Goal: Transaction & Acquisition: Purchase product/service

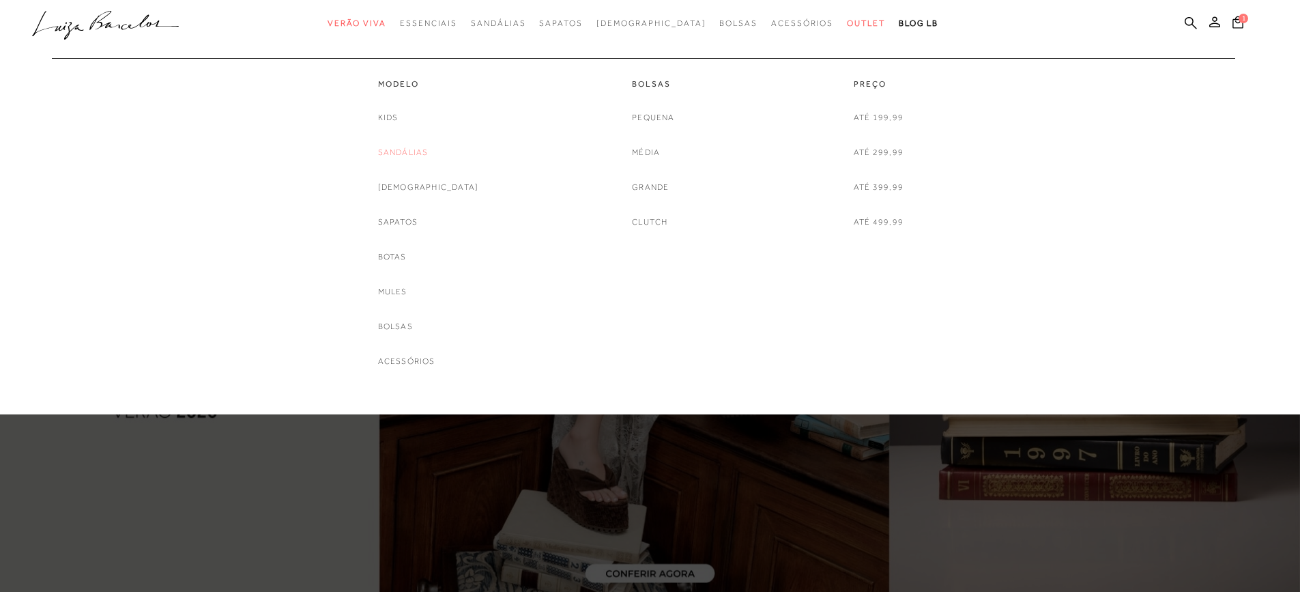
click at [425, 158] on link "Sandálias" at bounding box center [403, 152] width 50 height 14
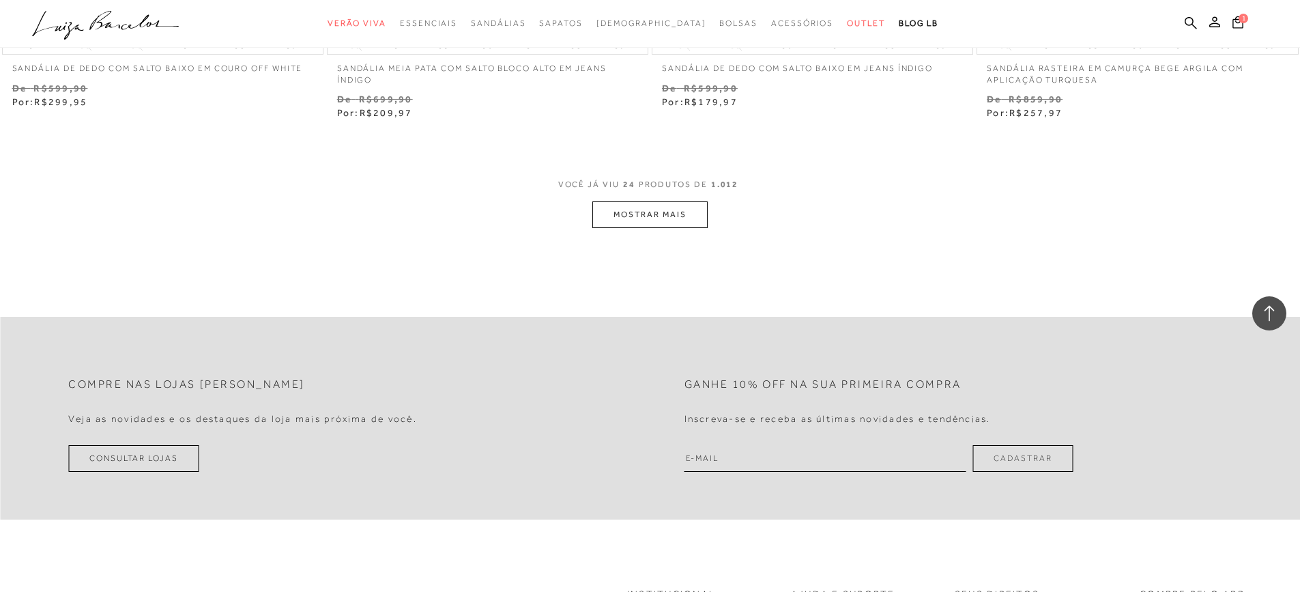
scroll to position [3548, 0]
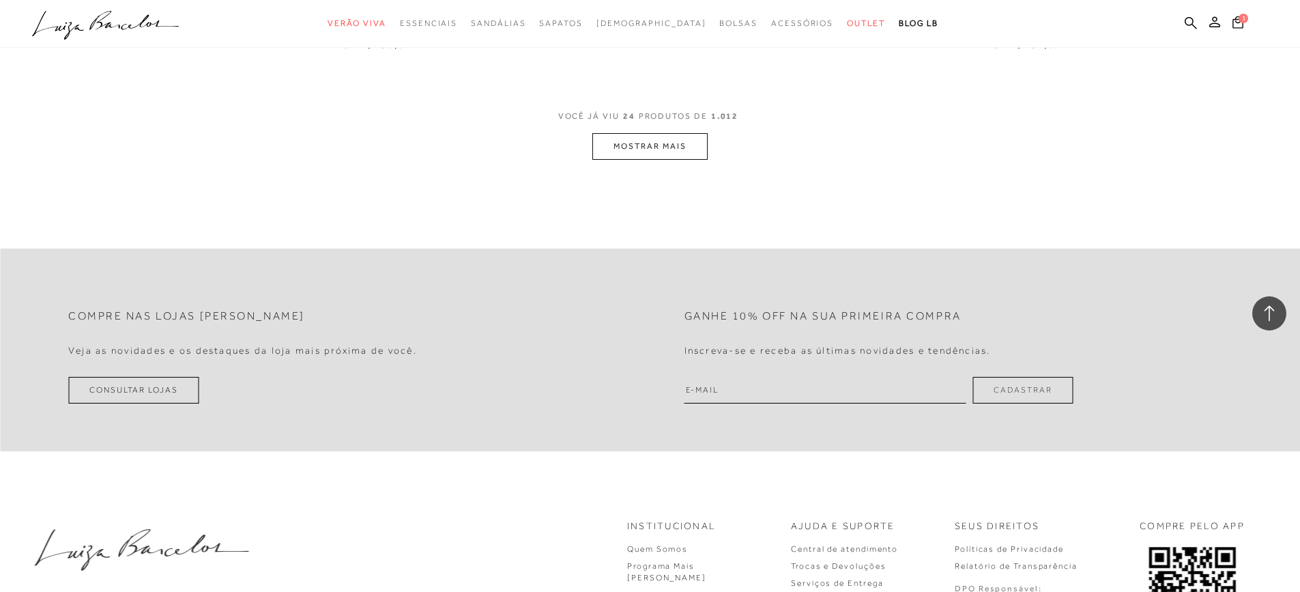
click at [650, 151] on button "MOSTRAR MAIS" at bounding box center [649, 146] width 115 height 27
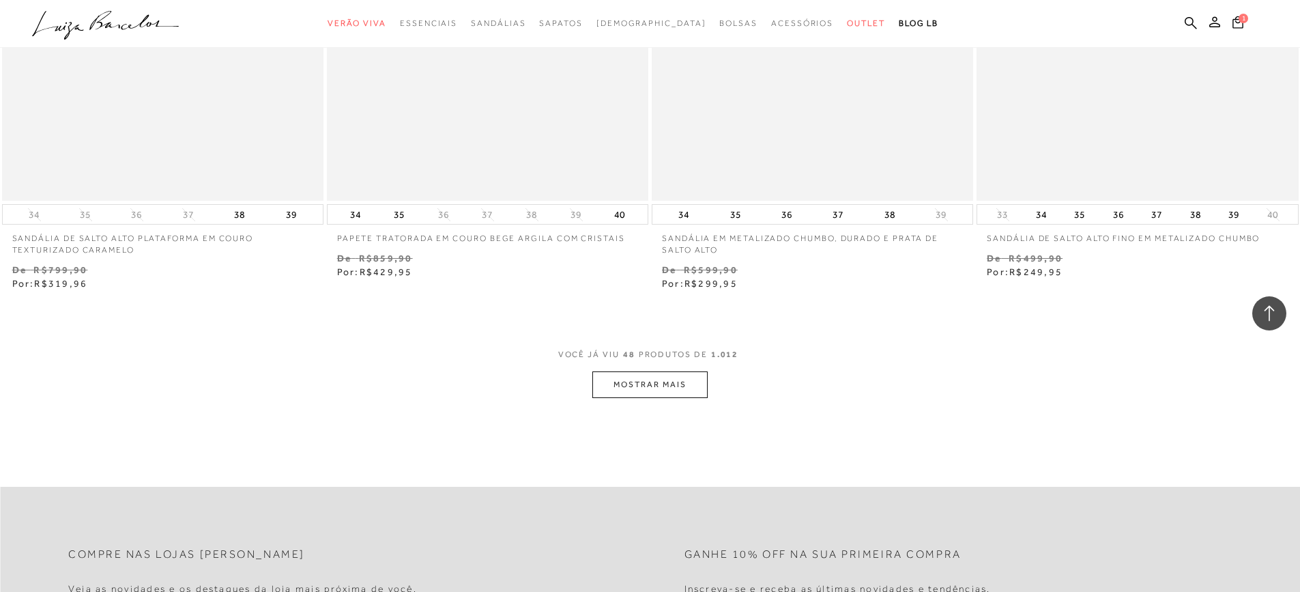
scroll to position [6823, 0]
click at [641, 381] on button "MOSTRAR MAIS" at bounding box center [649, 384] width 115 height 27
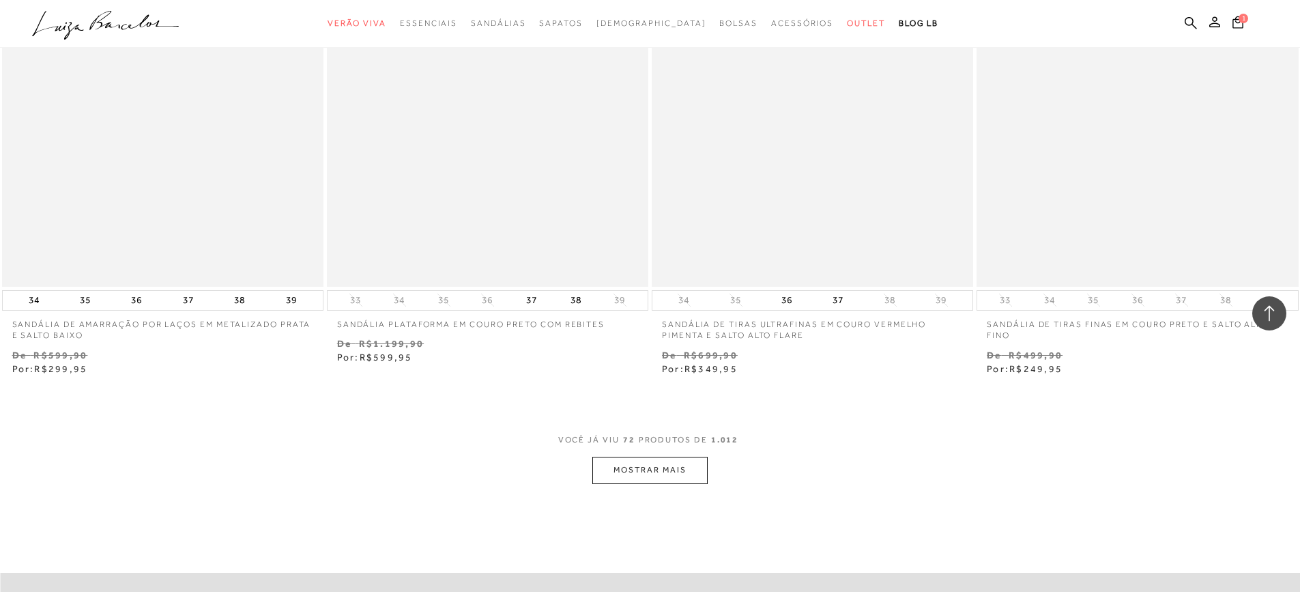
scroll to position [10372, 0]
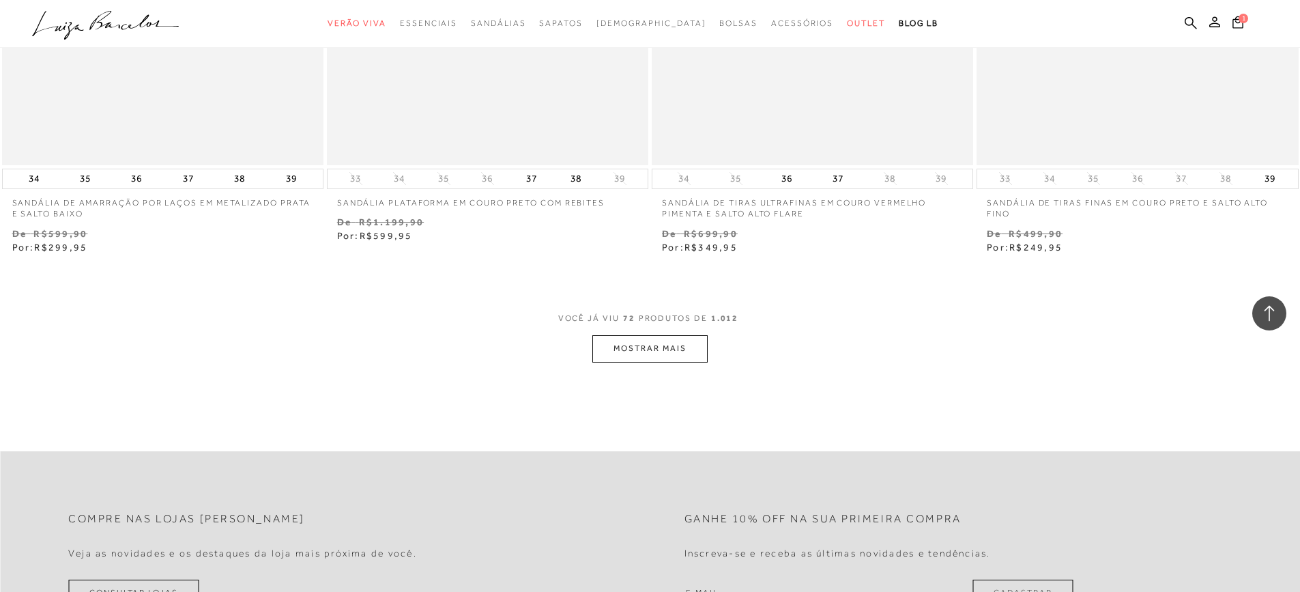
click at [622, 338] on button "MOSTRAR MAIS" at bounding box center [649, 348] width 115 height 27
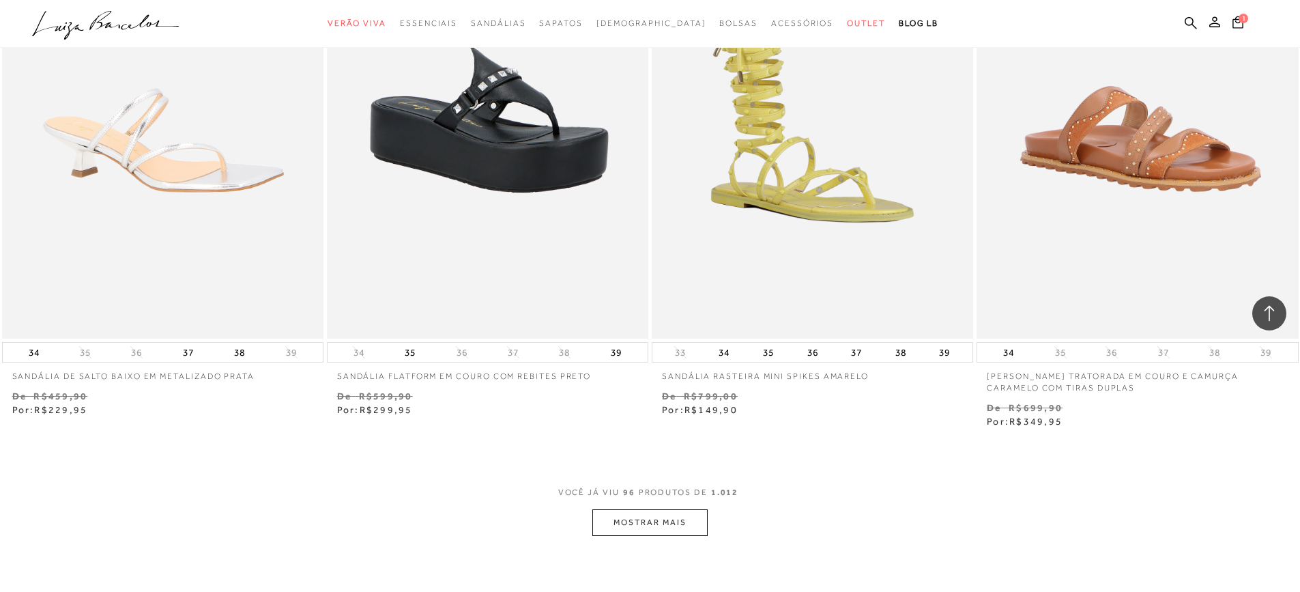
scroll to position [13715, 0]
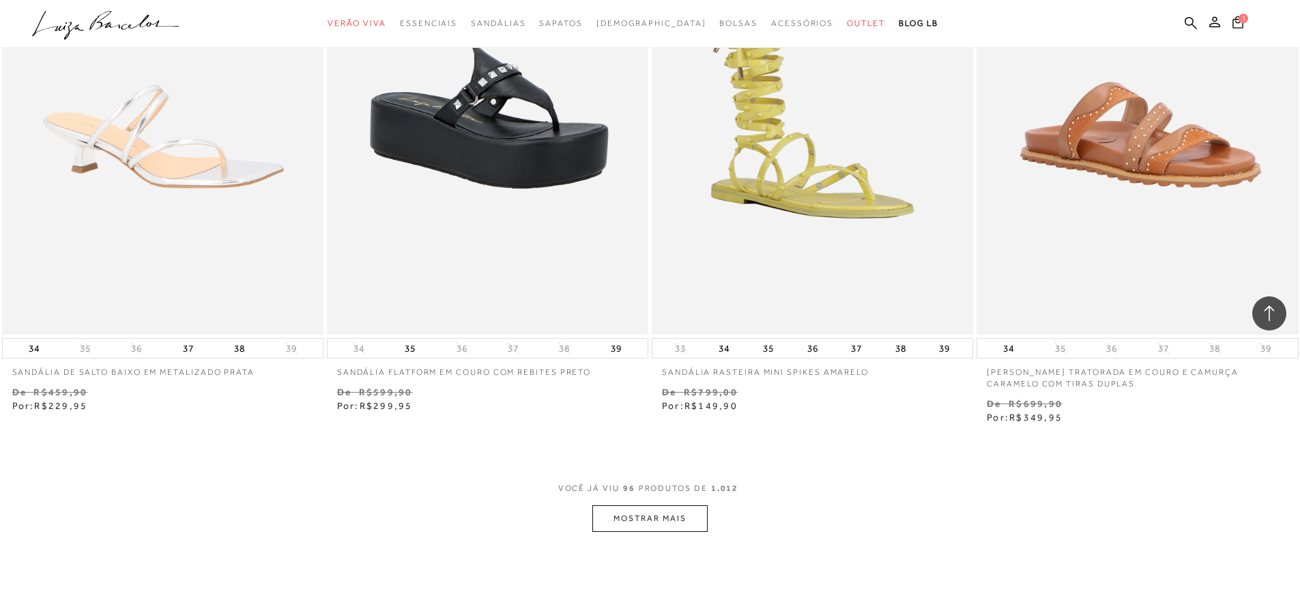
click at [680, 512] on button "MOSTRAR MAIS" at bounding box center [649, 518] width 115 height 27
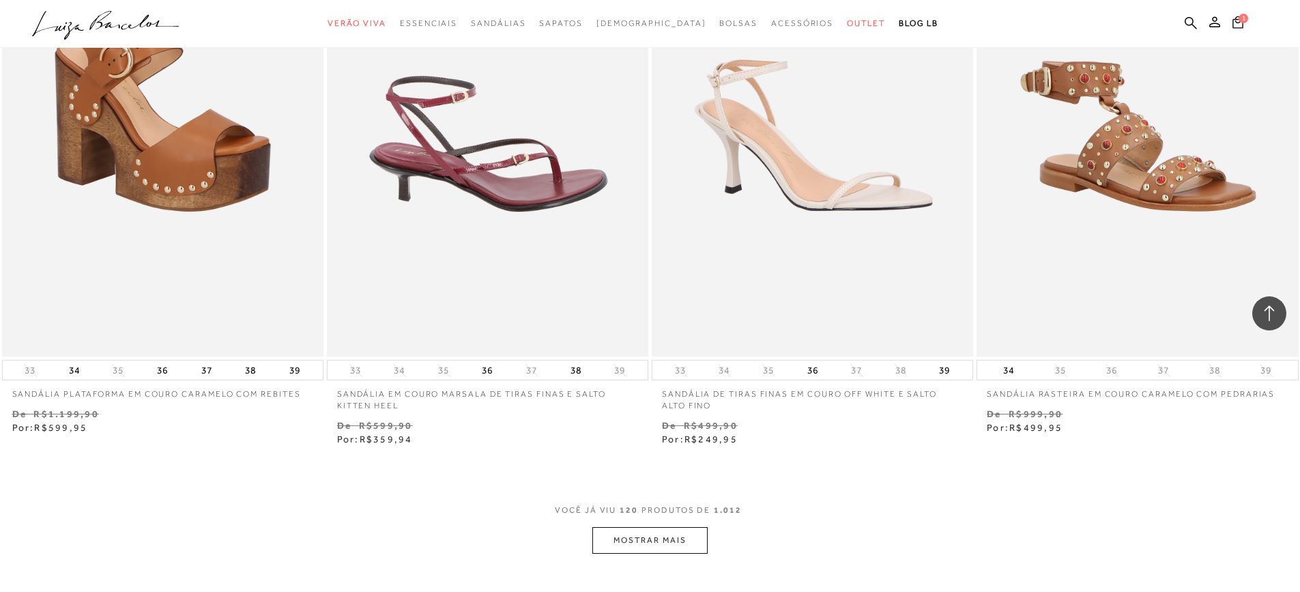
scroll to position [17400, 0]
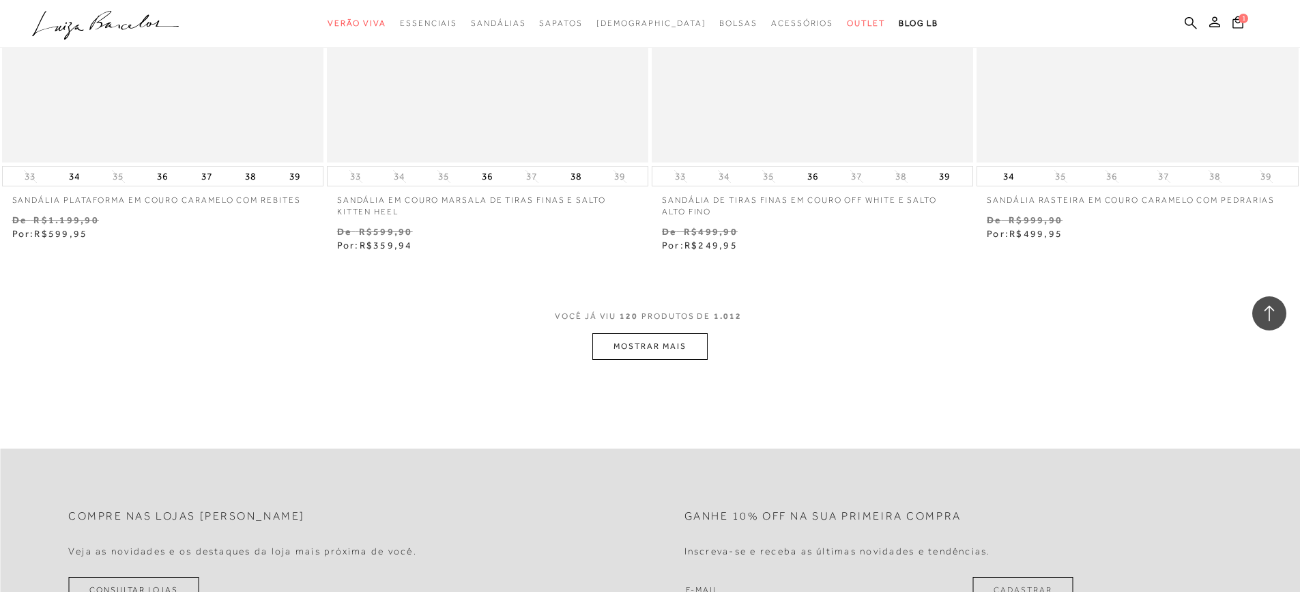
click at [668, 345] on button "MOSTRAR MAIS" at bounding box center [649, 346] width 115 height 27
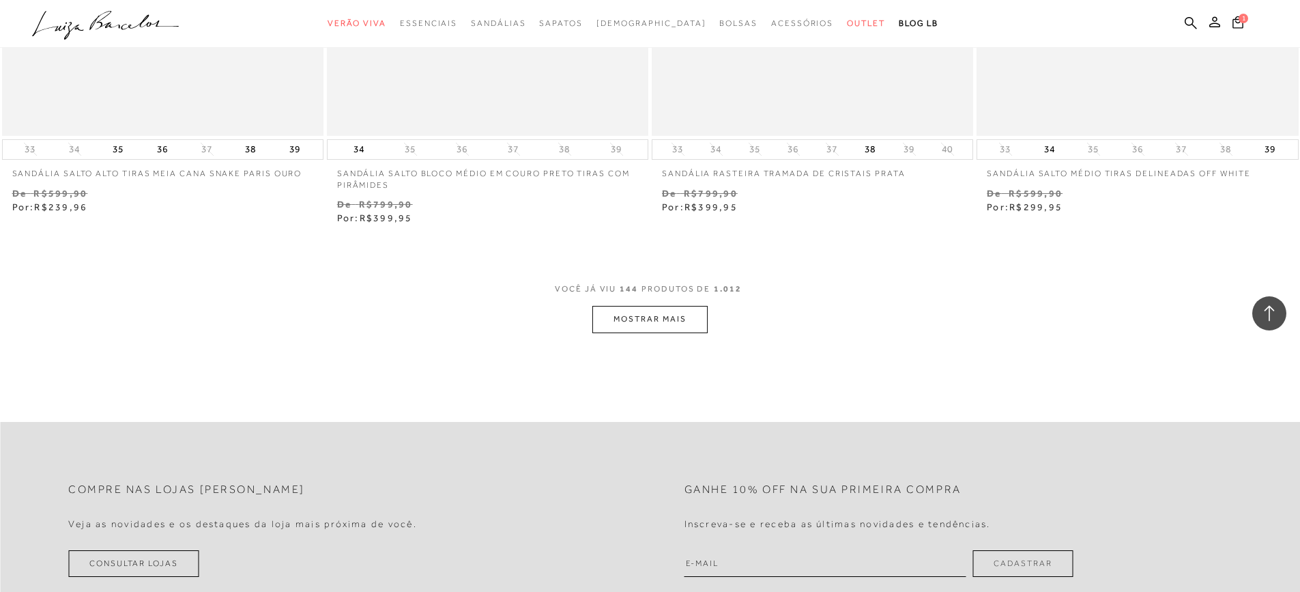
scroll to position [20948, 0]
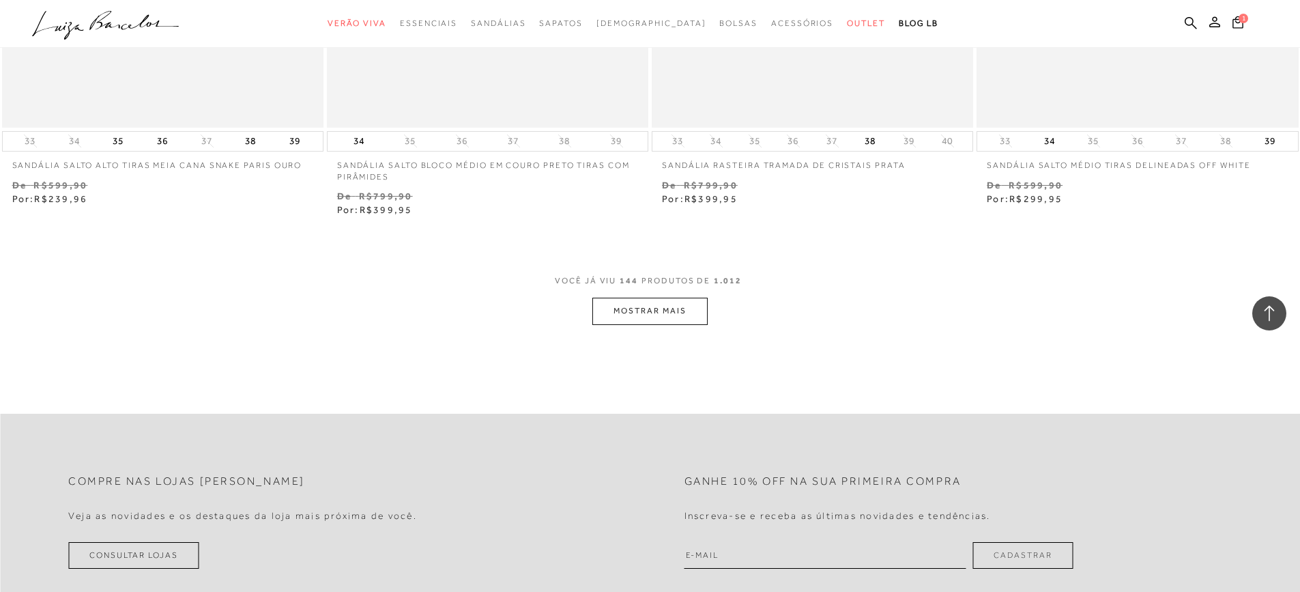
click at [657, 302] on button "MOSTRAR MAIS" at bounding box center [649, 311] width 115 height 27
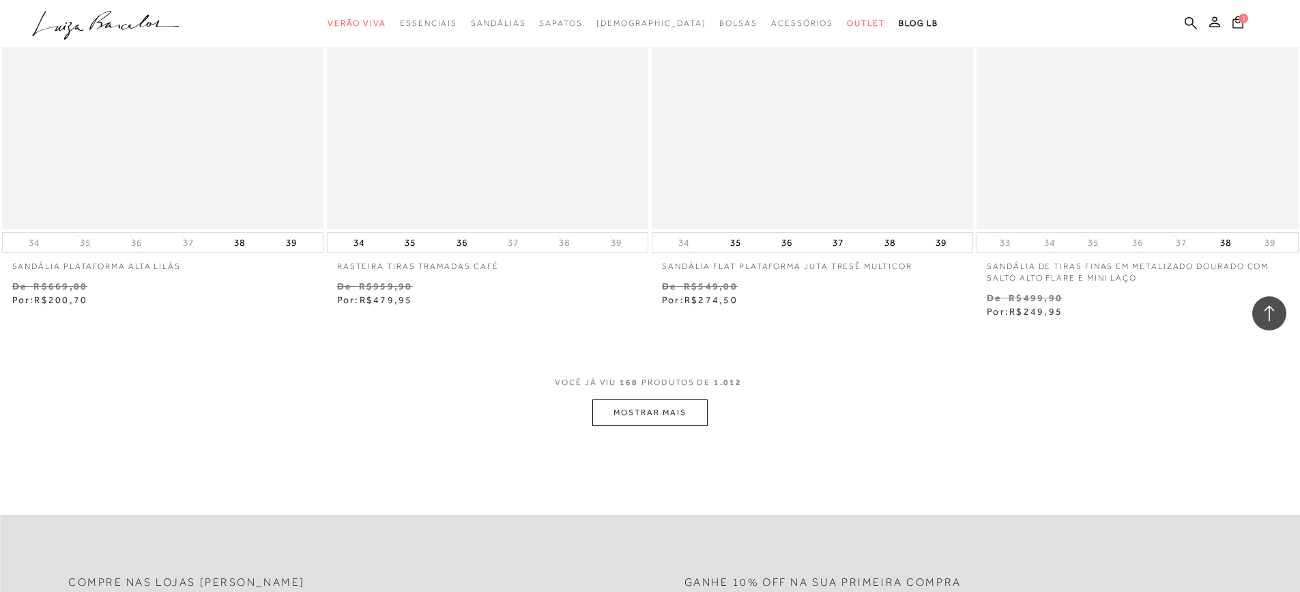
scroll to position [24496, 0]
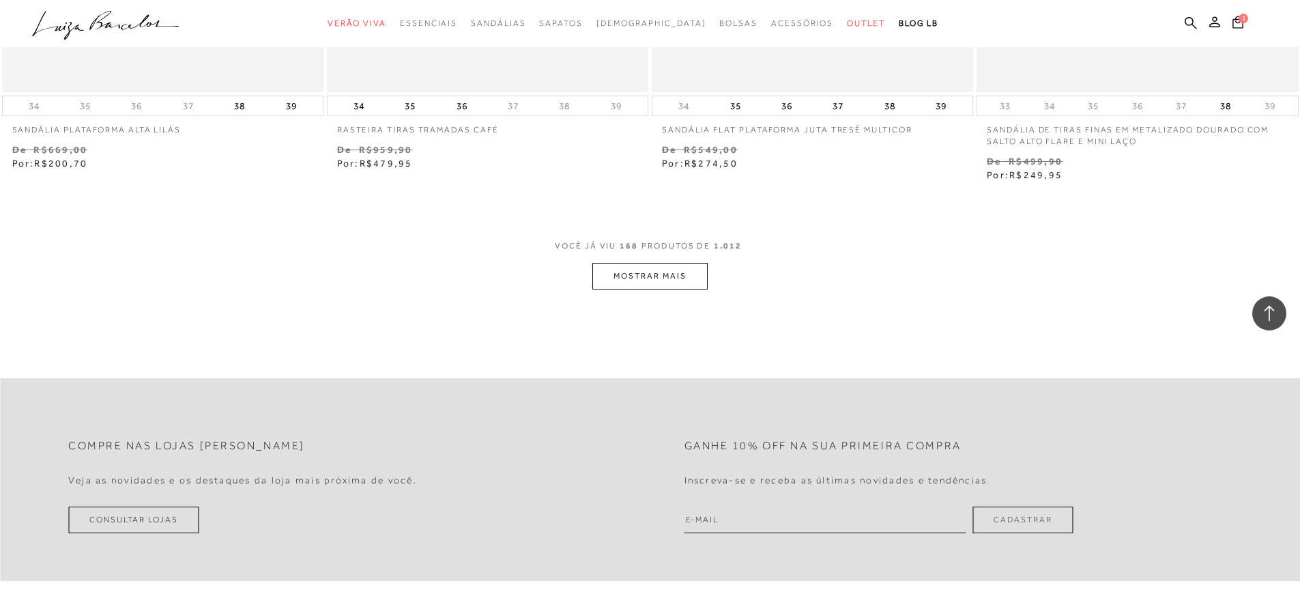
click at [691, 279] on button "MOSTRAR MAIS" at bounding box center [649, 276] width 115 height 27
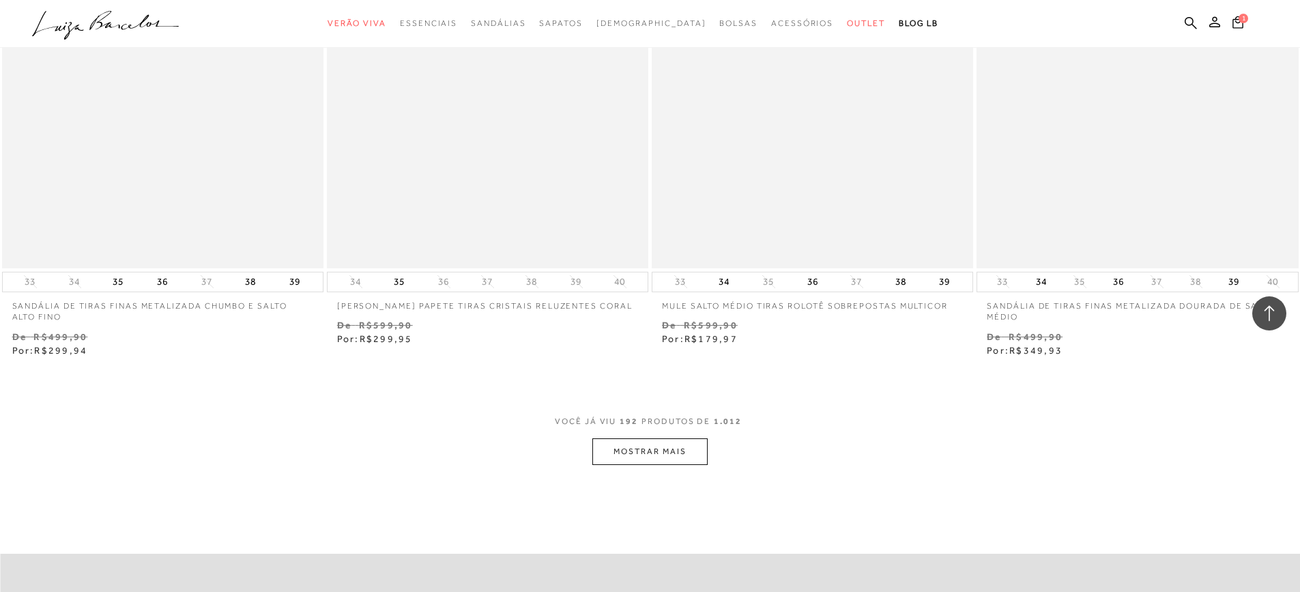
scroll to position [27908, 0]
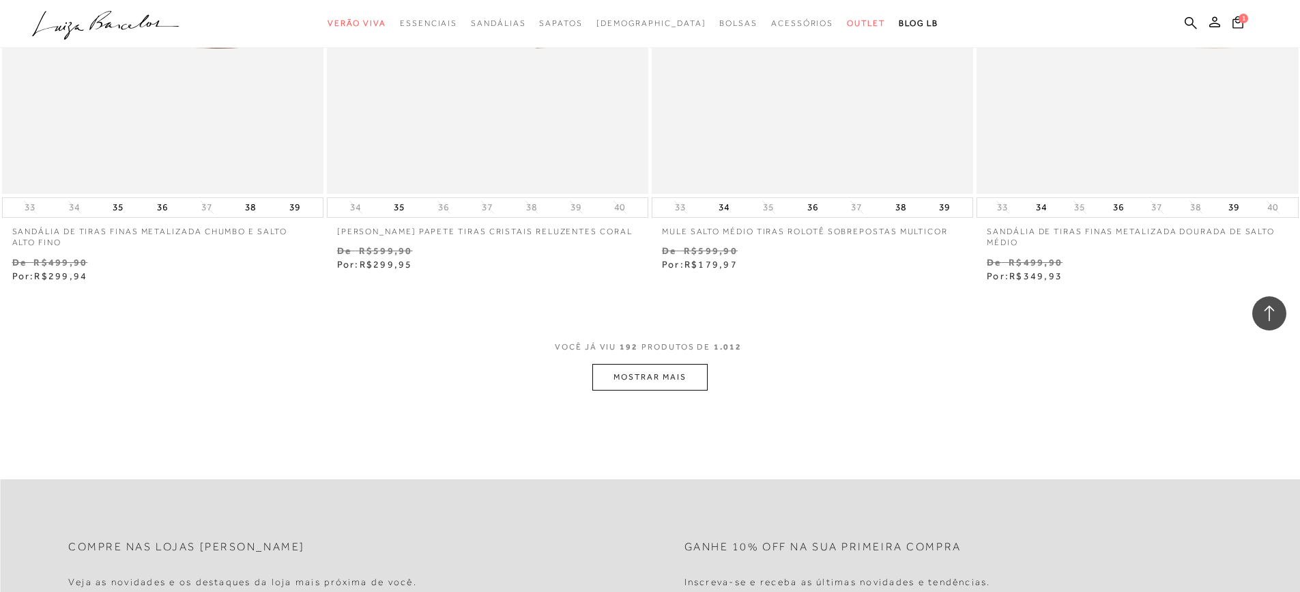
click at [684, 375] on button "MOSTRAR MAIS" at bounding box center [649, 377] width 115 height 27
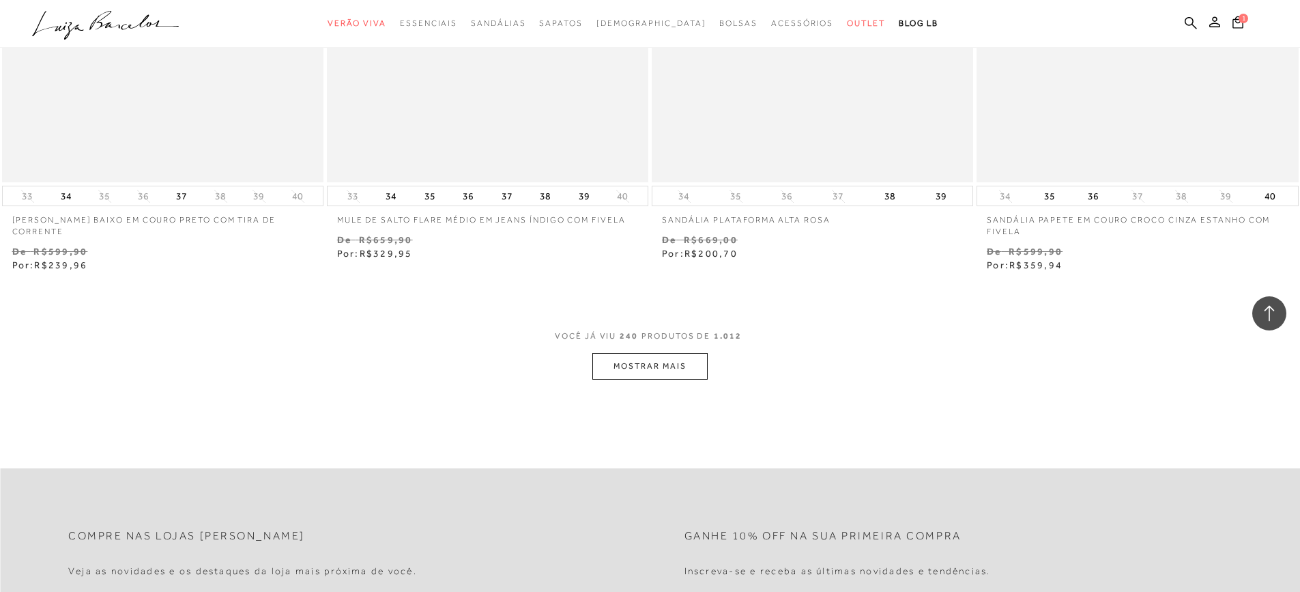
scroll to position [34936, 0]
click at [673, 366] on button "MOSTRAR MAIS" at bounding box center [649, 363] width 115 height 27
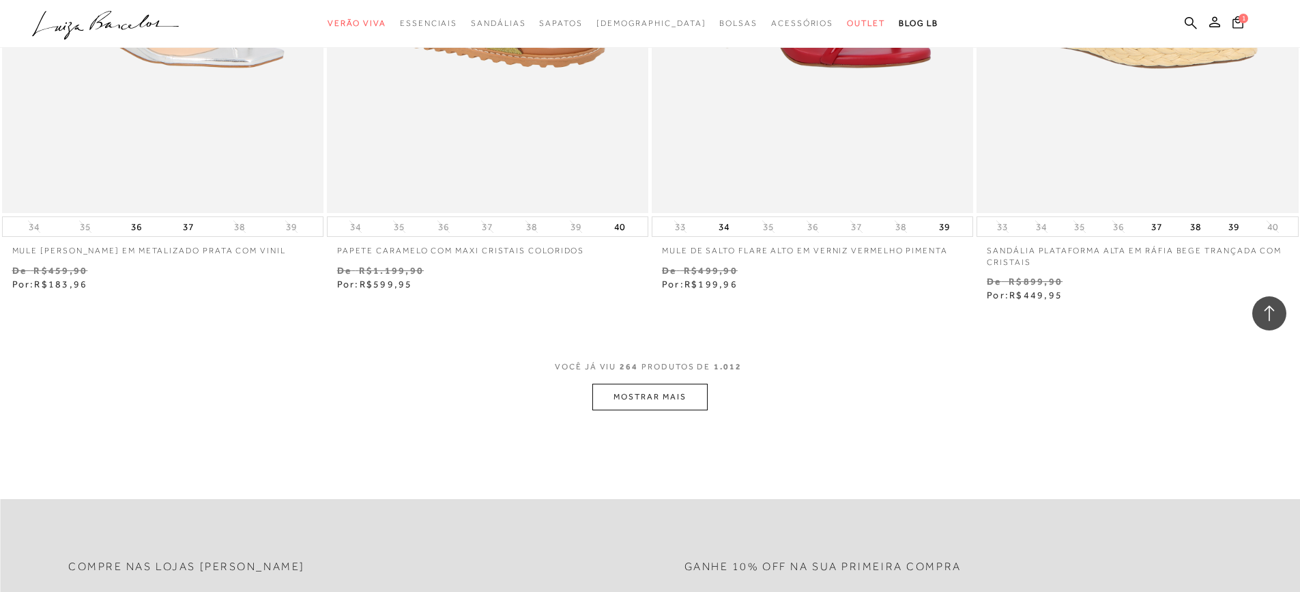
scroll to position [38484, 0]
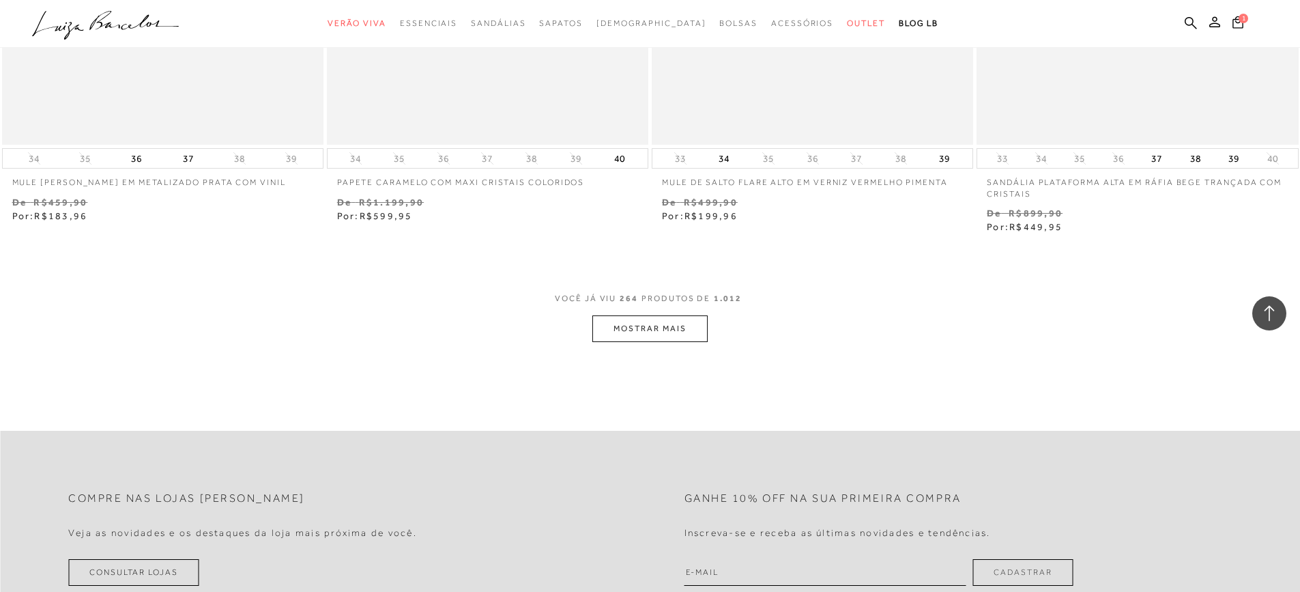
click at [645, 327] on button "MOSTRAR MAIS" at bounding box center [649, 328] width 115 height 27
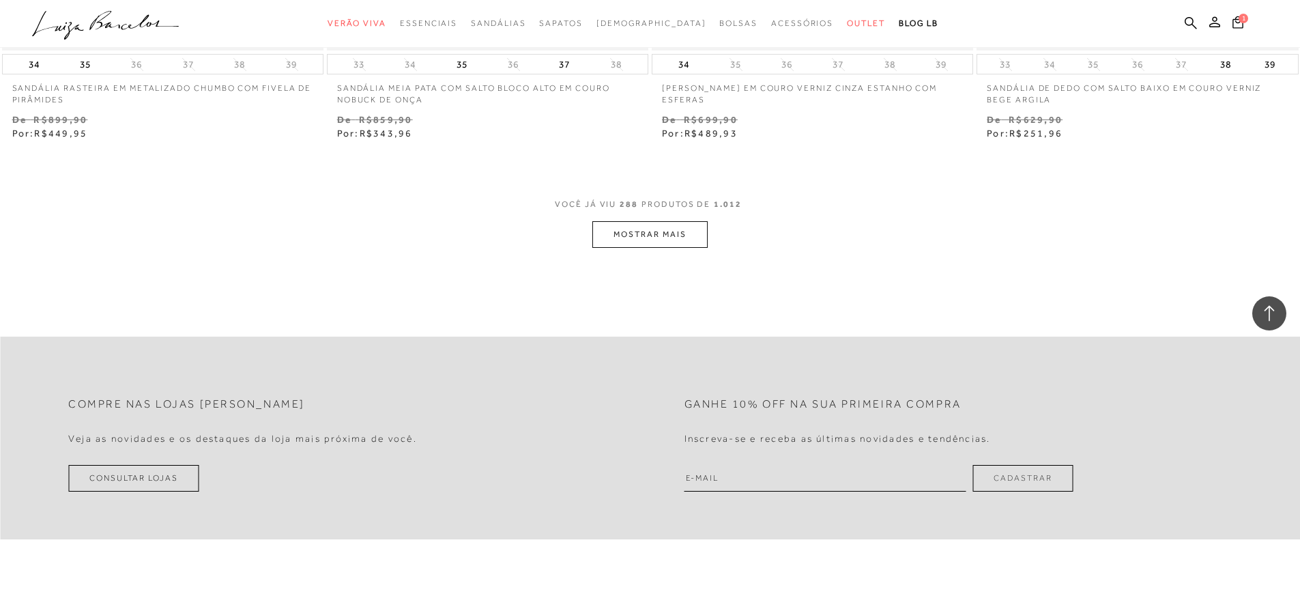
scroll to position [42100, 0]
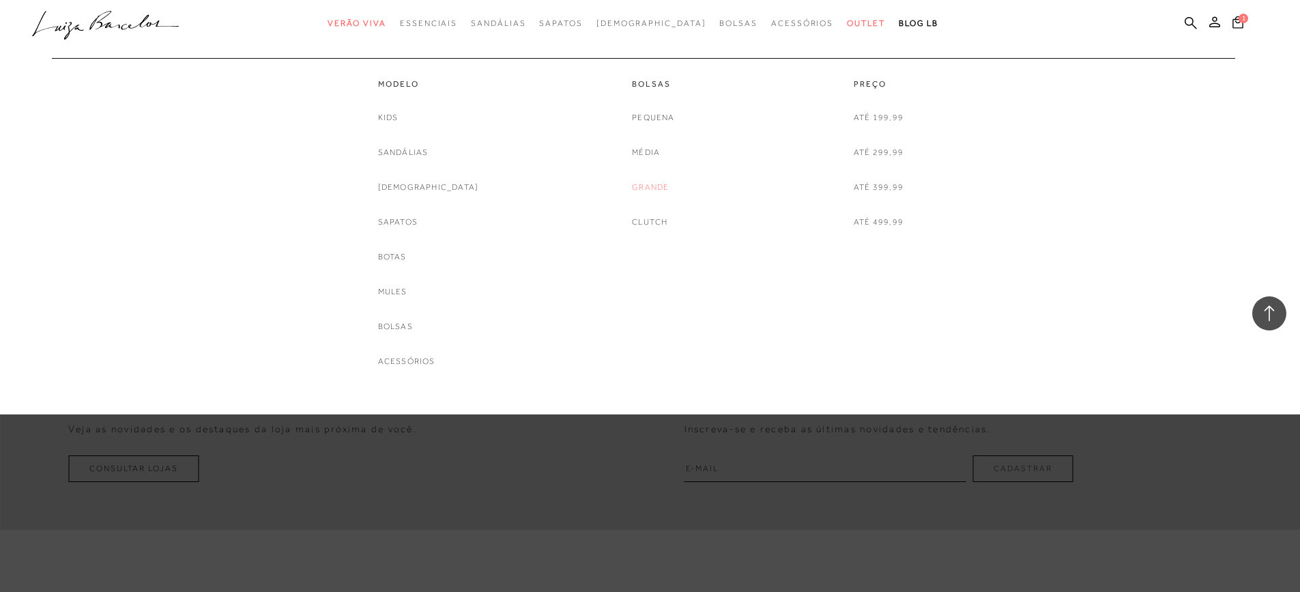
click at [658, 190] on link "Grande" at bounding box center [650, 187] width 37 height 14
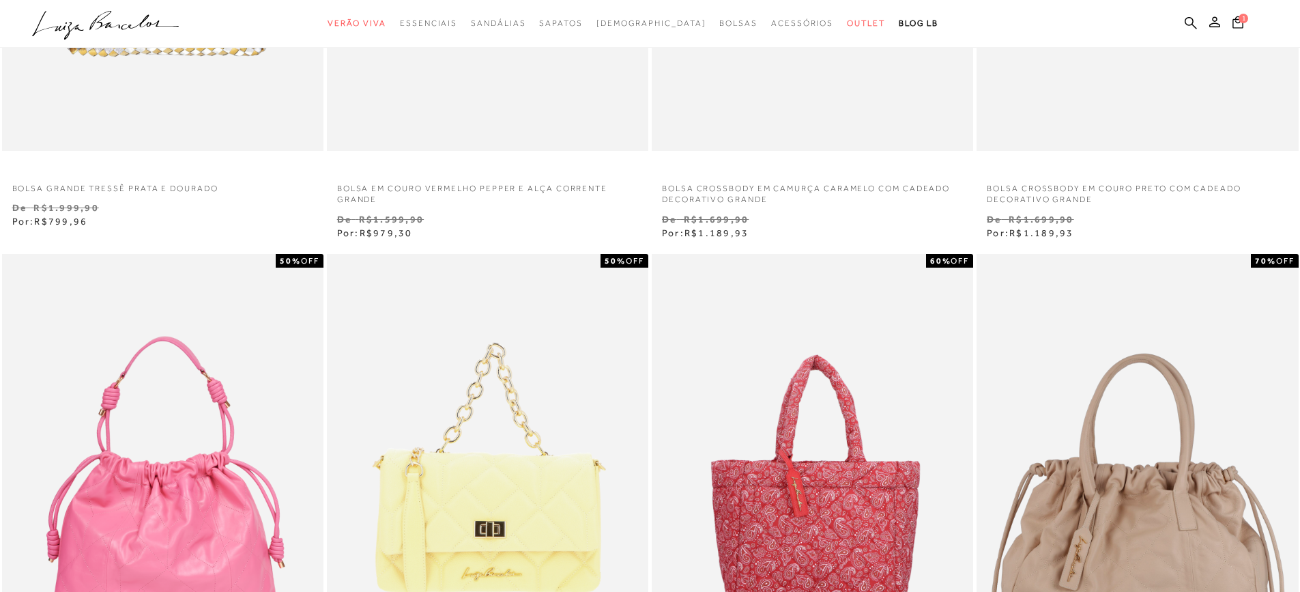
scroll to position [409, 0]
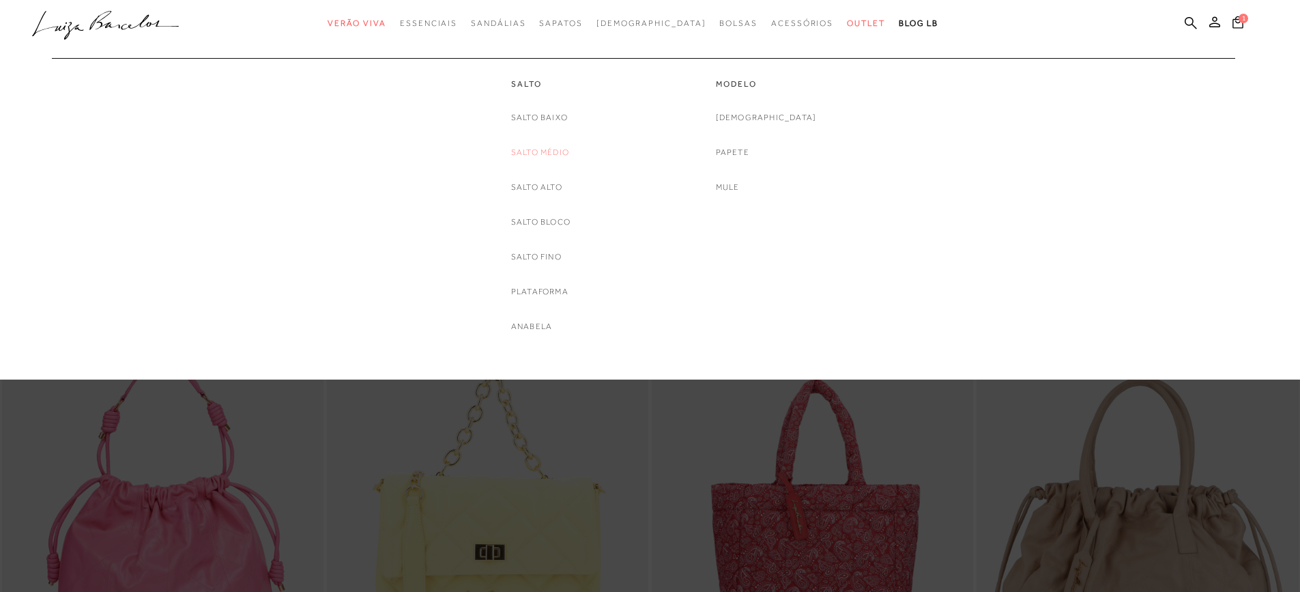
click at [528, 156] on link "Salto Médio" at bounding box center [540, 152] width 58 height 14
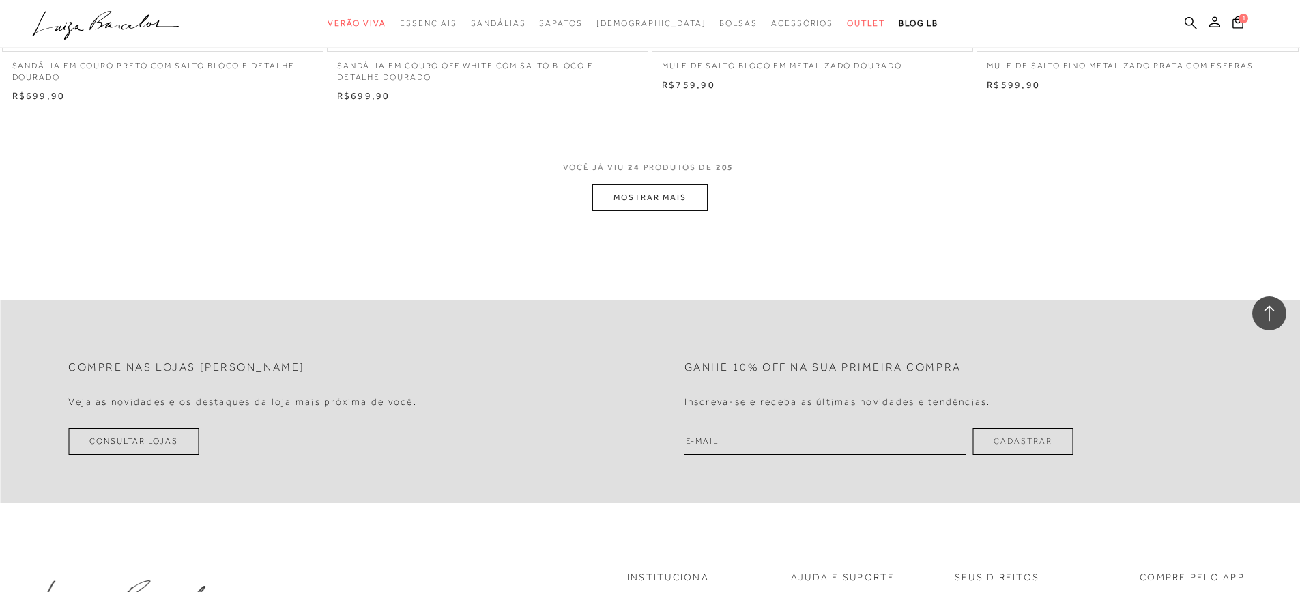
scroll to position [3412, 0]
click at [695, 191] on button "MOSTRAR MAIS" at bounding box center [649, 197] width 115 height 27
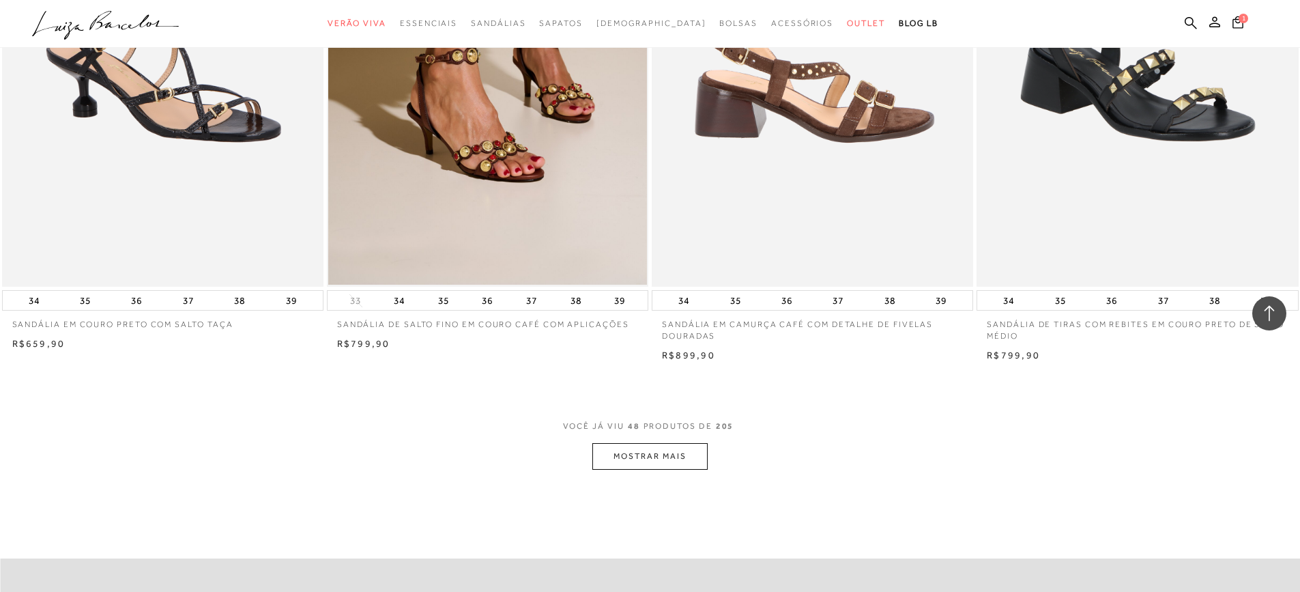
scroll to position [6755, 0]
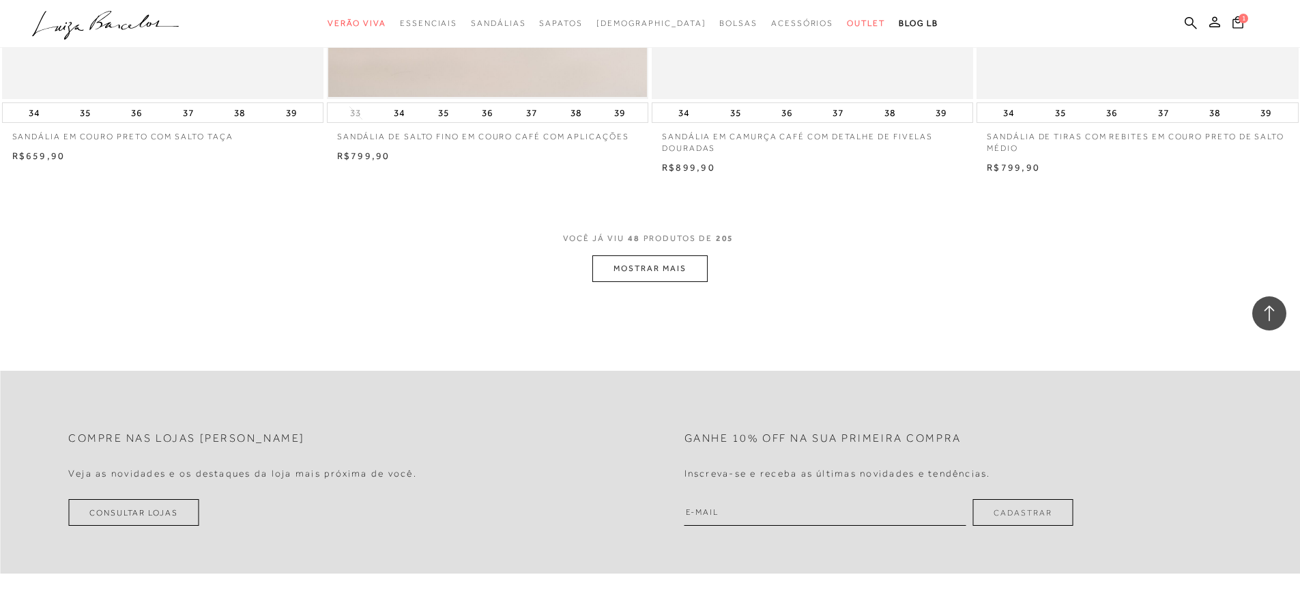
click at [654, 265] on button "MOSTRAR MAIS" at bounding box center [649, 268] width 115 height 27
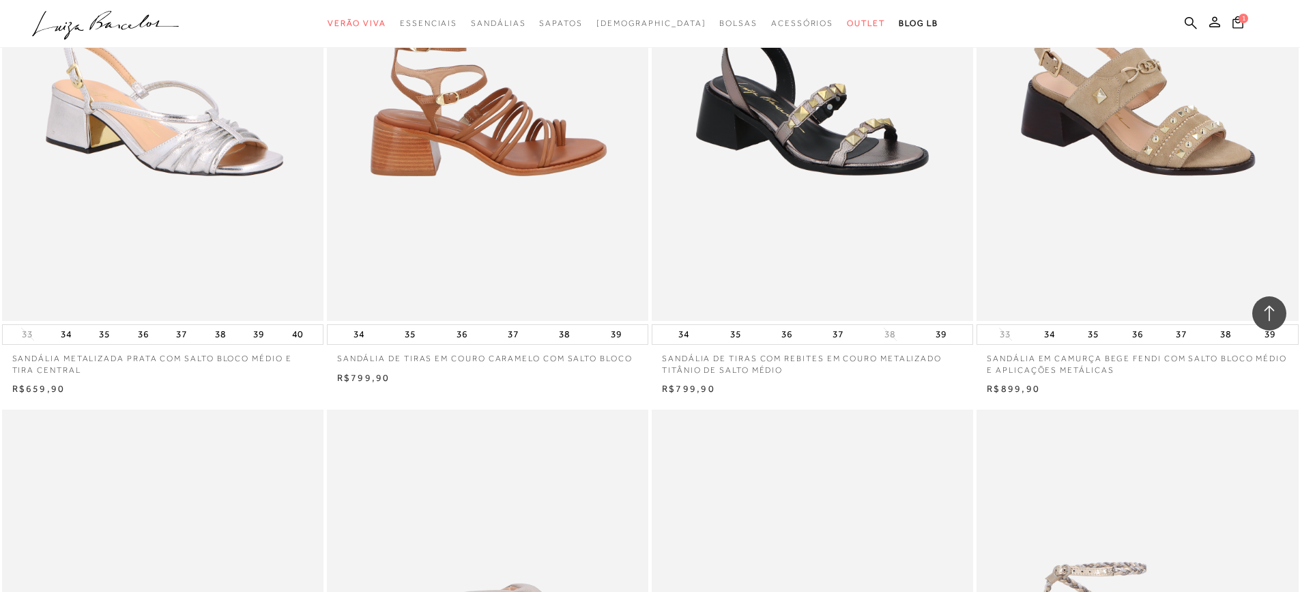
scroll to position [8802, 0]
